Goal: Use online tool/utility: Utilize a website feature to perform a specific function

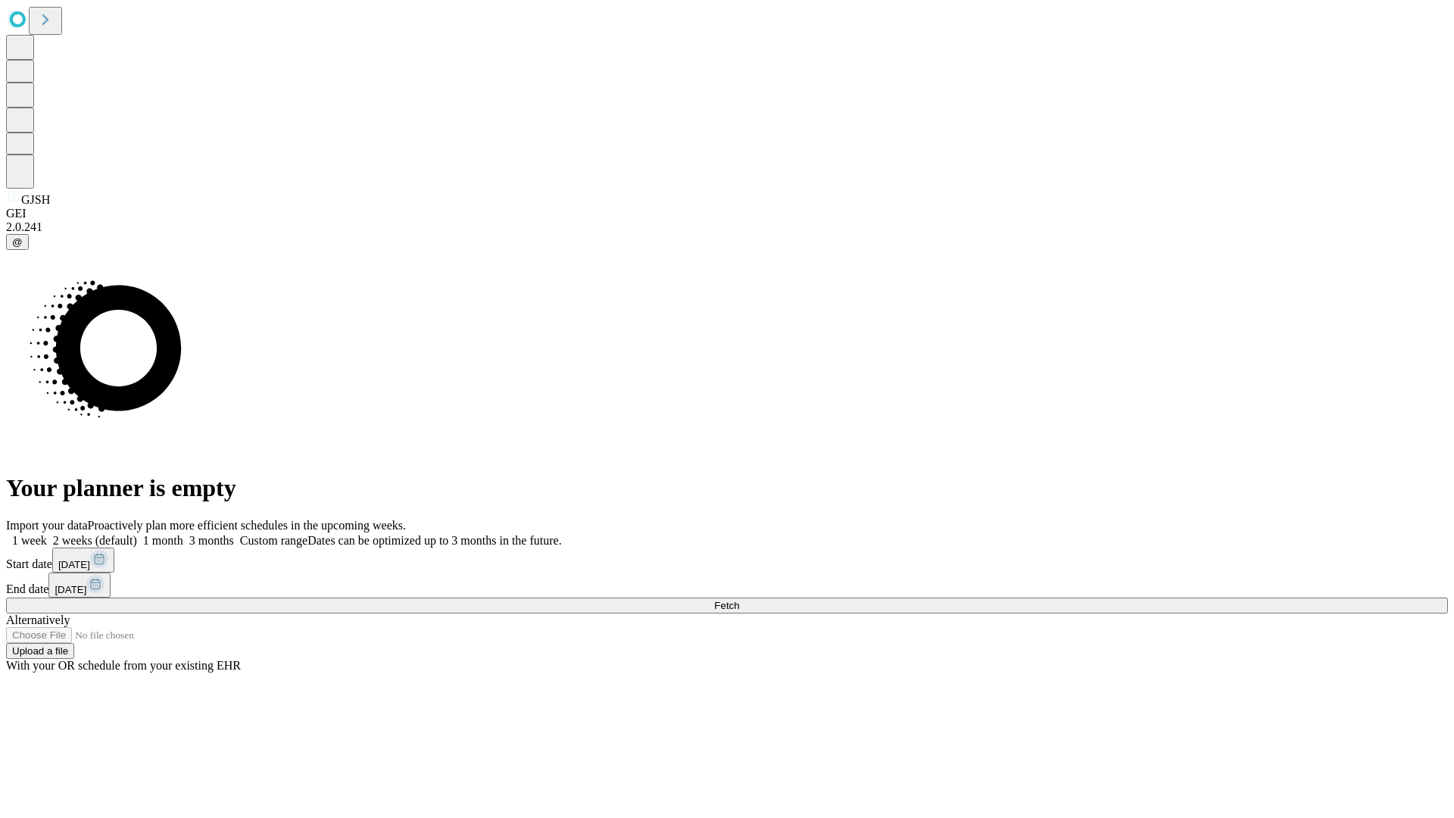
click at [739, 600] on span "Fetch" at bounding box center [726, 605] width 25 height 11
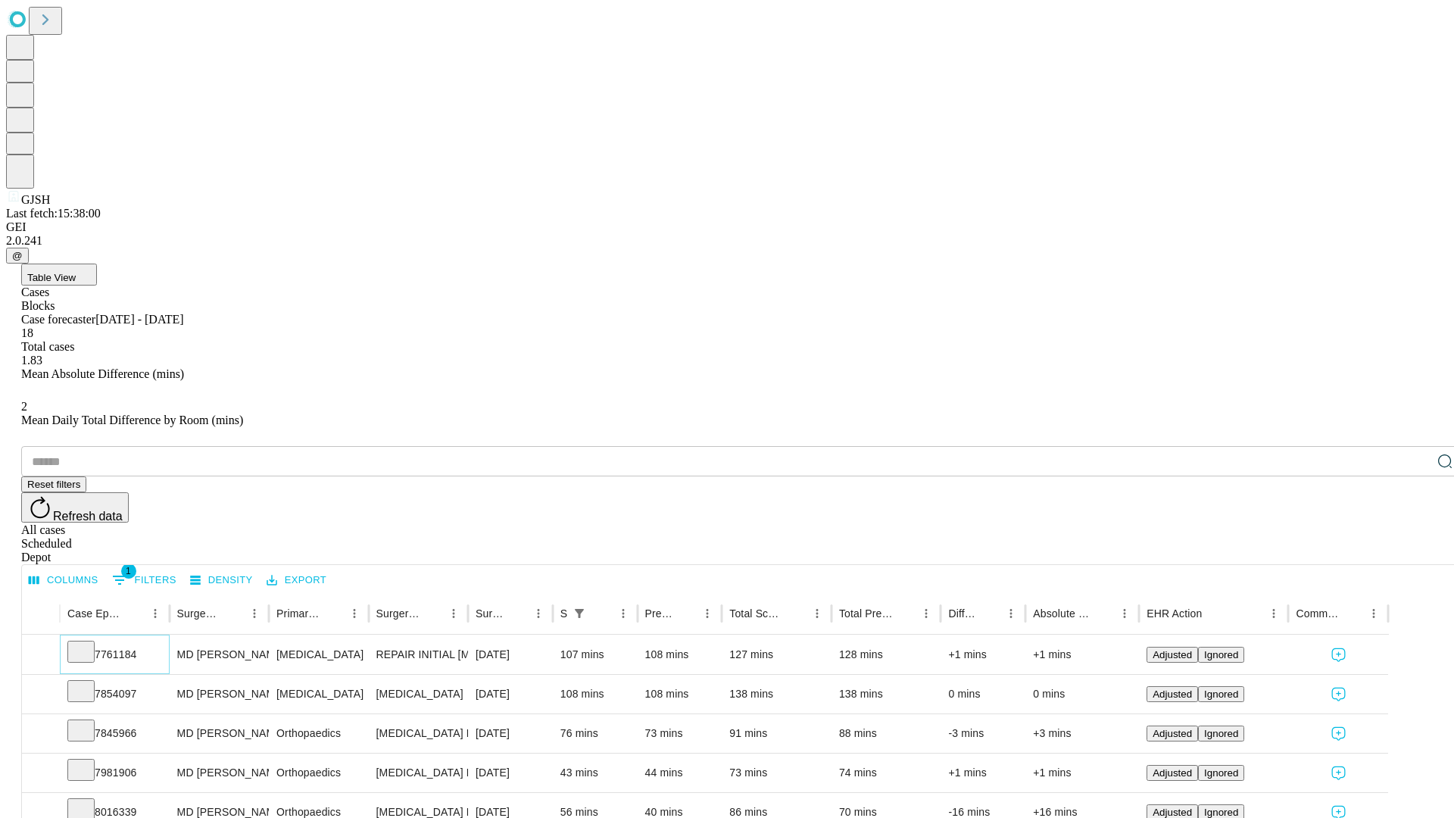
click at [89, 643] on icon at bounding box center [80, 650] width 15 height 15
